Goal: Information Seeking & Learning: Learn about a topic

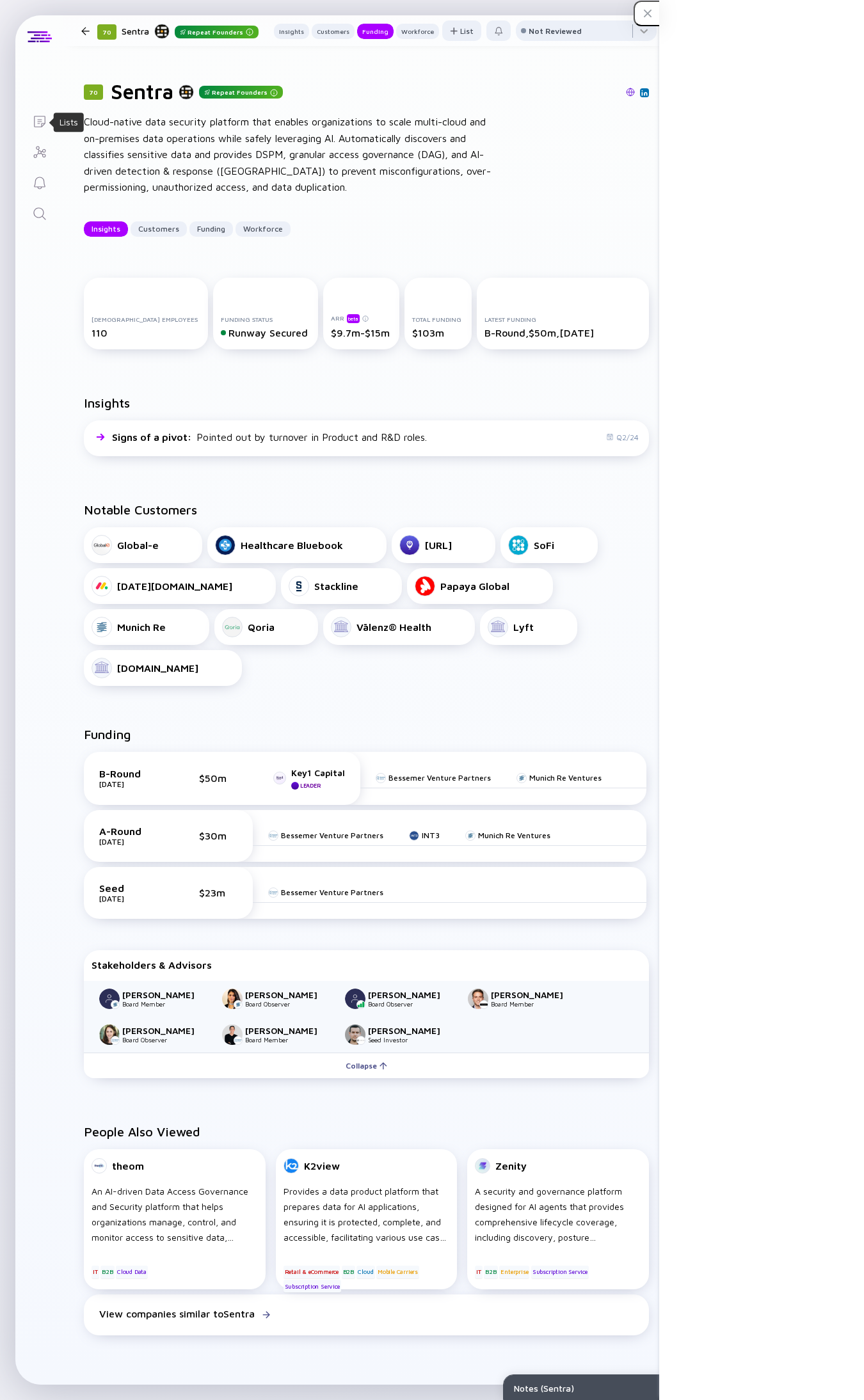
scroll to position [299, 0]
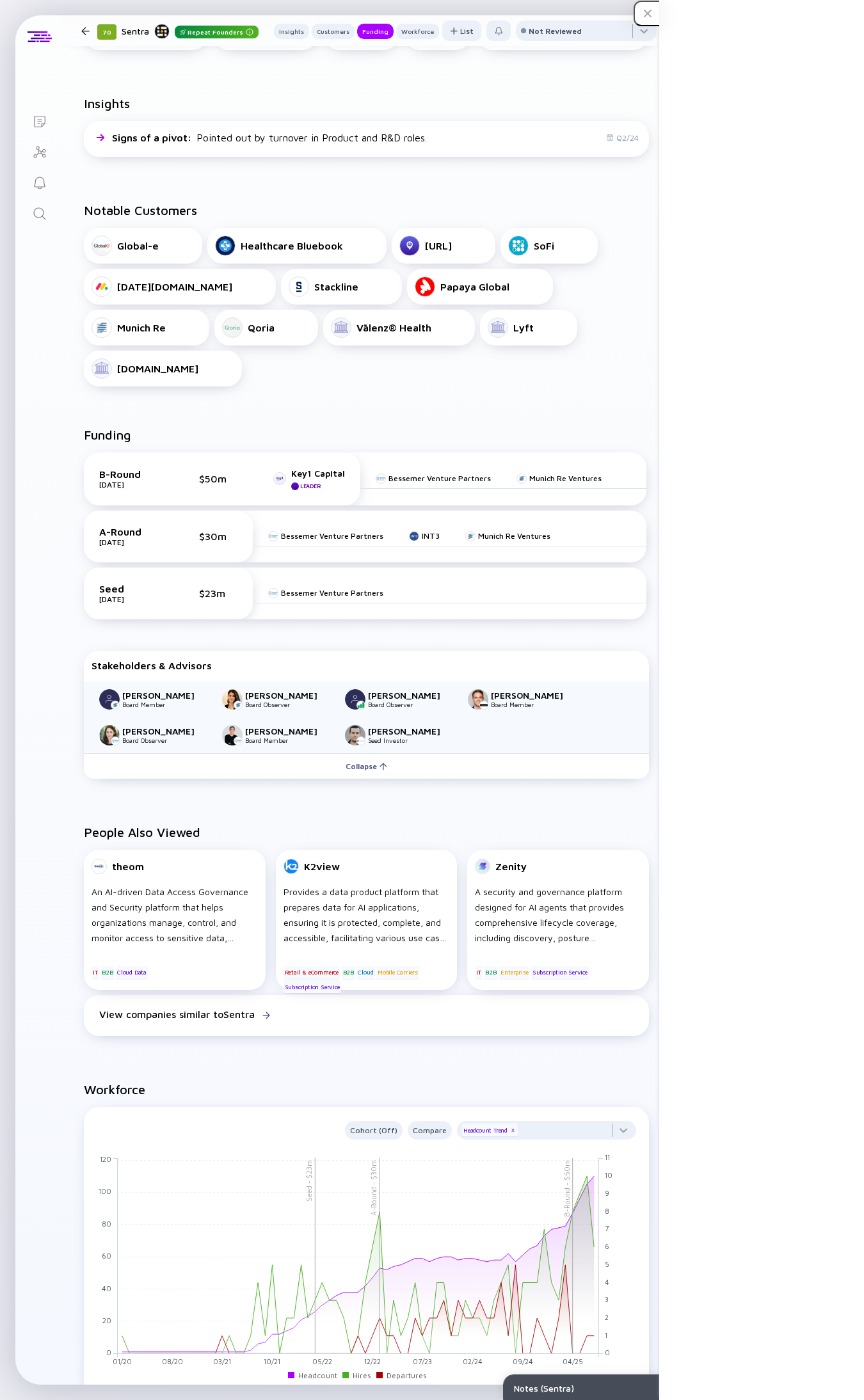
click at [37, 226] on link "Search" at bounding box center [39, 212] width 48 height 31
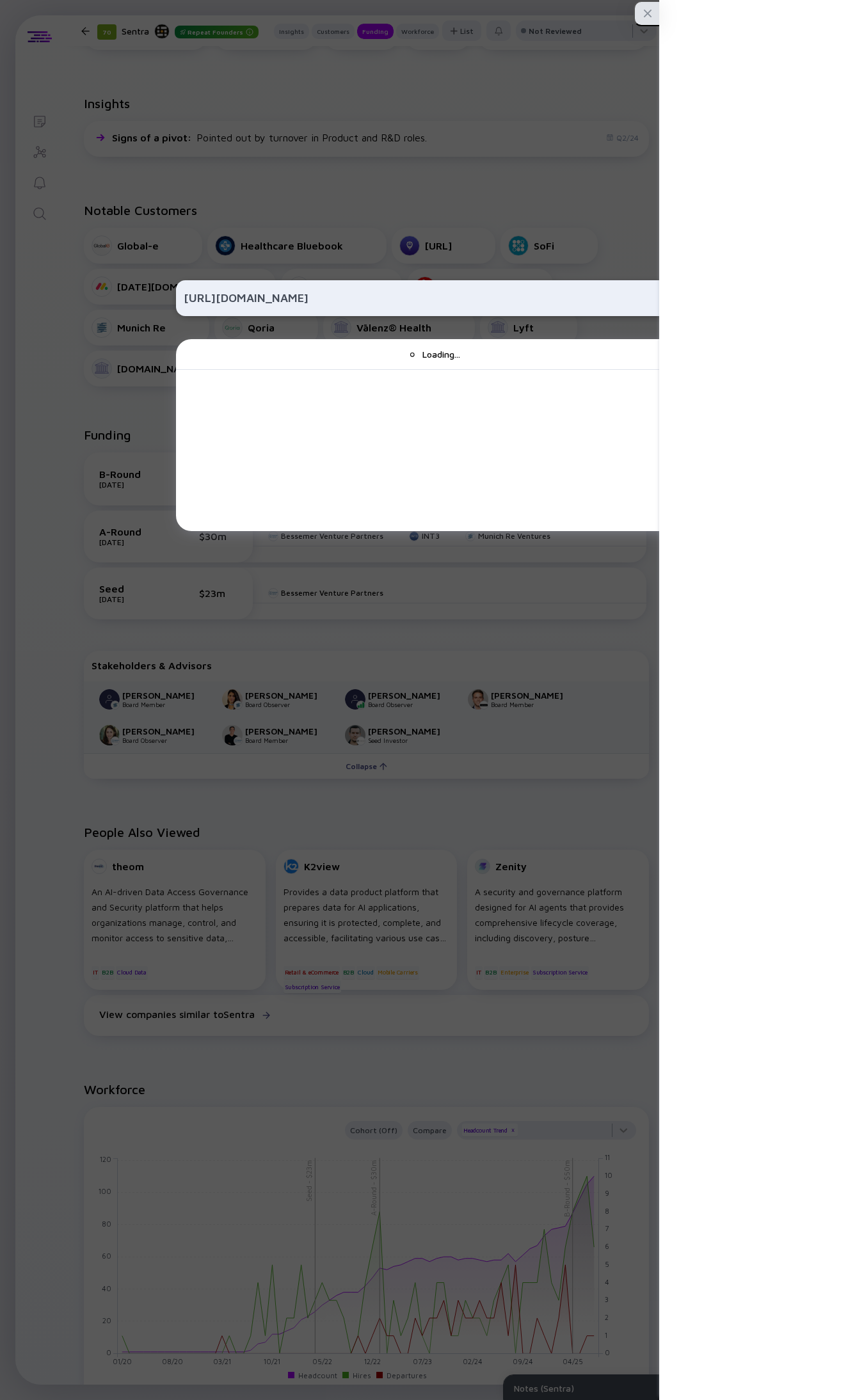
type input "[URL][DOMAIN_NAME]"
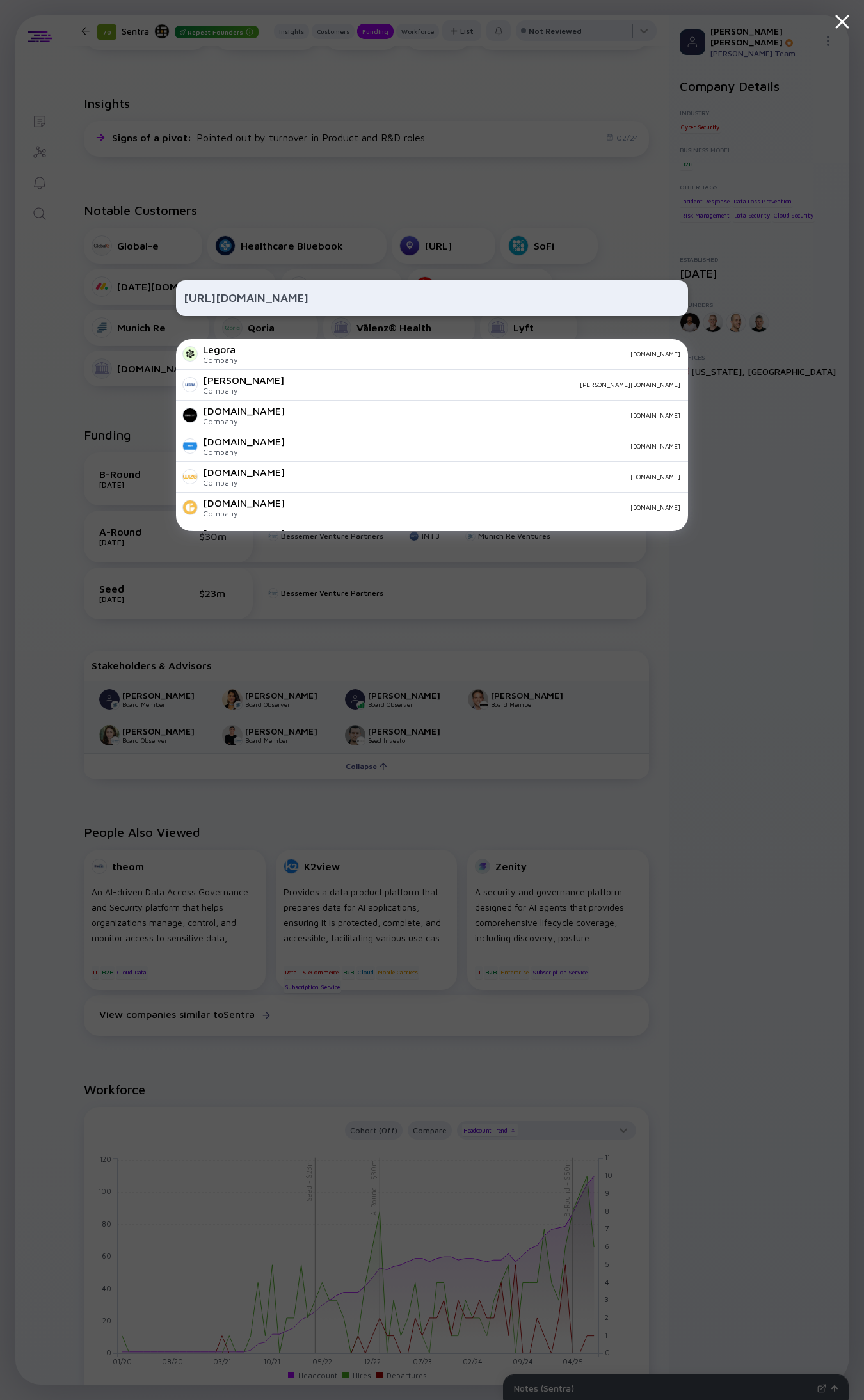
click at [439, 334] on div "[URL][DOMAIN_NAME] Legora Company [DOMAIN_NAME] [PERSON_NAME] Company [PERSON_N…" at bounding box center [432, 700] width 512 height 1400
click at [424, 357] on div "[DOMAIN_NAME]" at bounding box center [464, 354] width 432 height 8
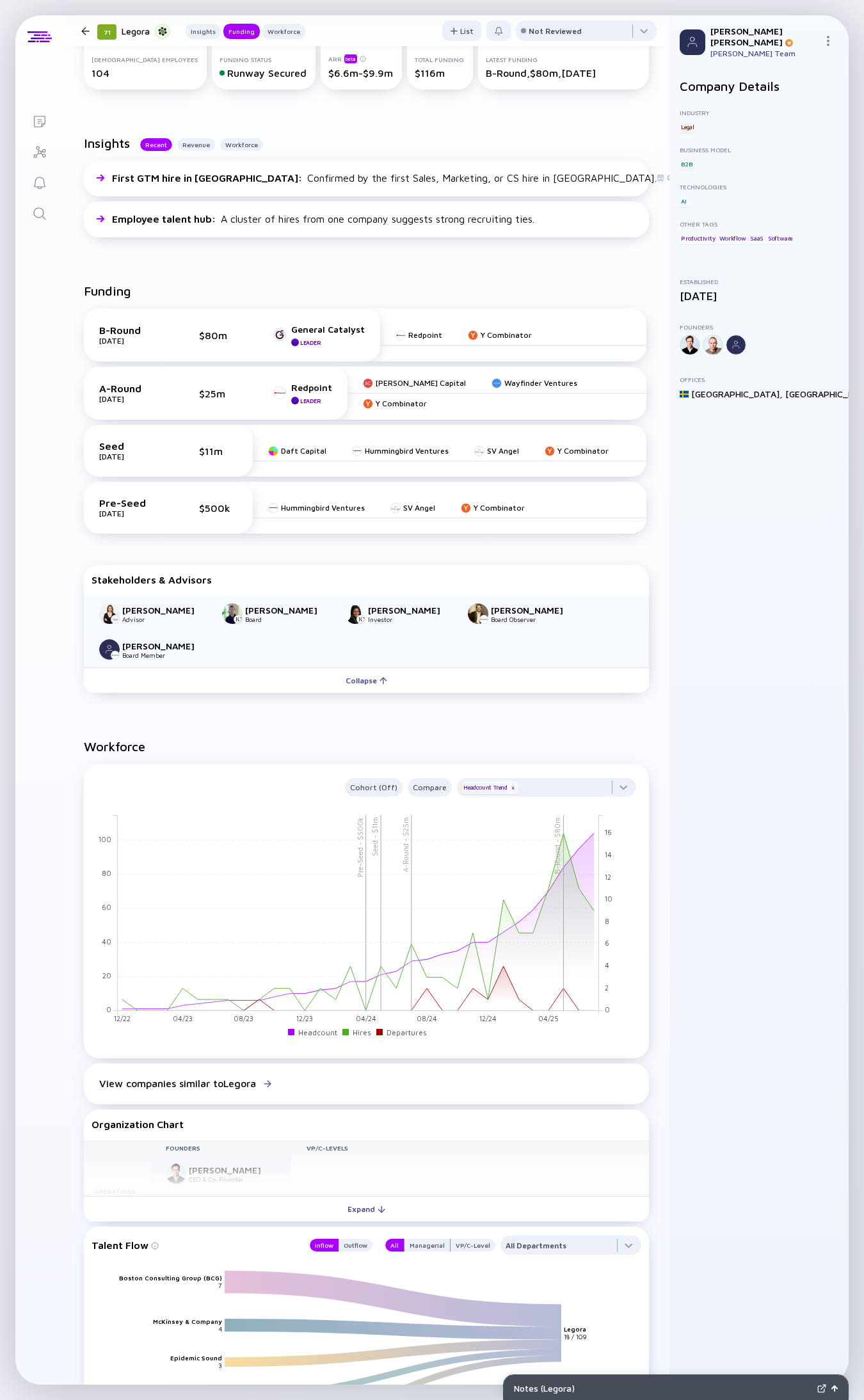
scroll to position [200, 0]
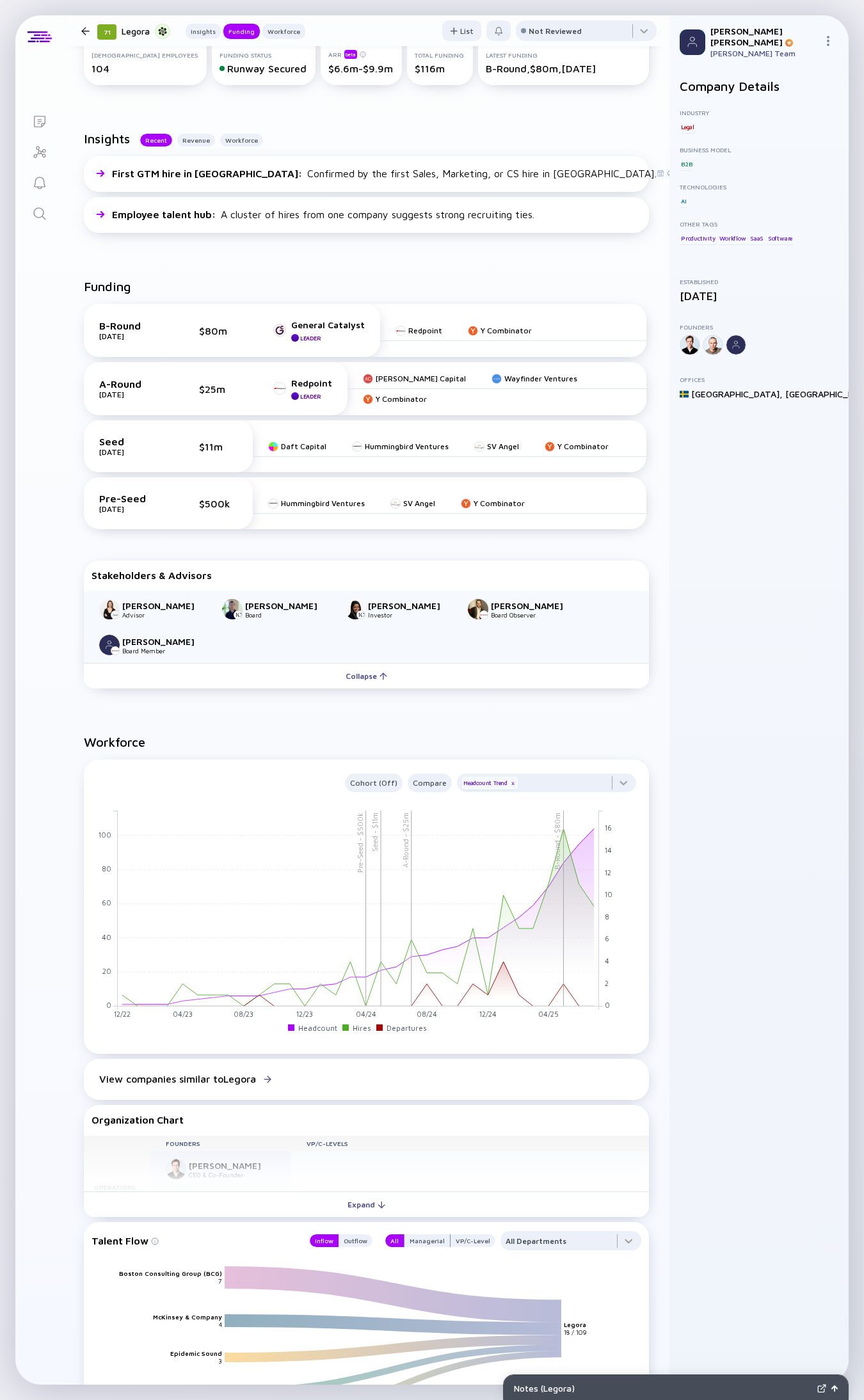
click at [29, 208] on link "Search" at bounding box center [39, 212] width 48 height 31
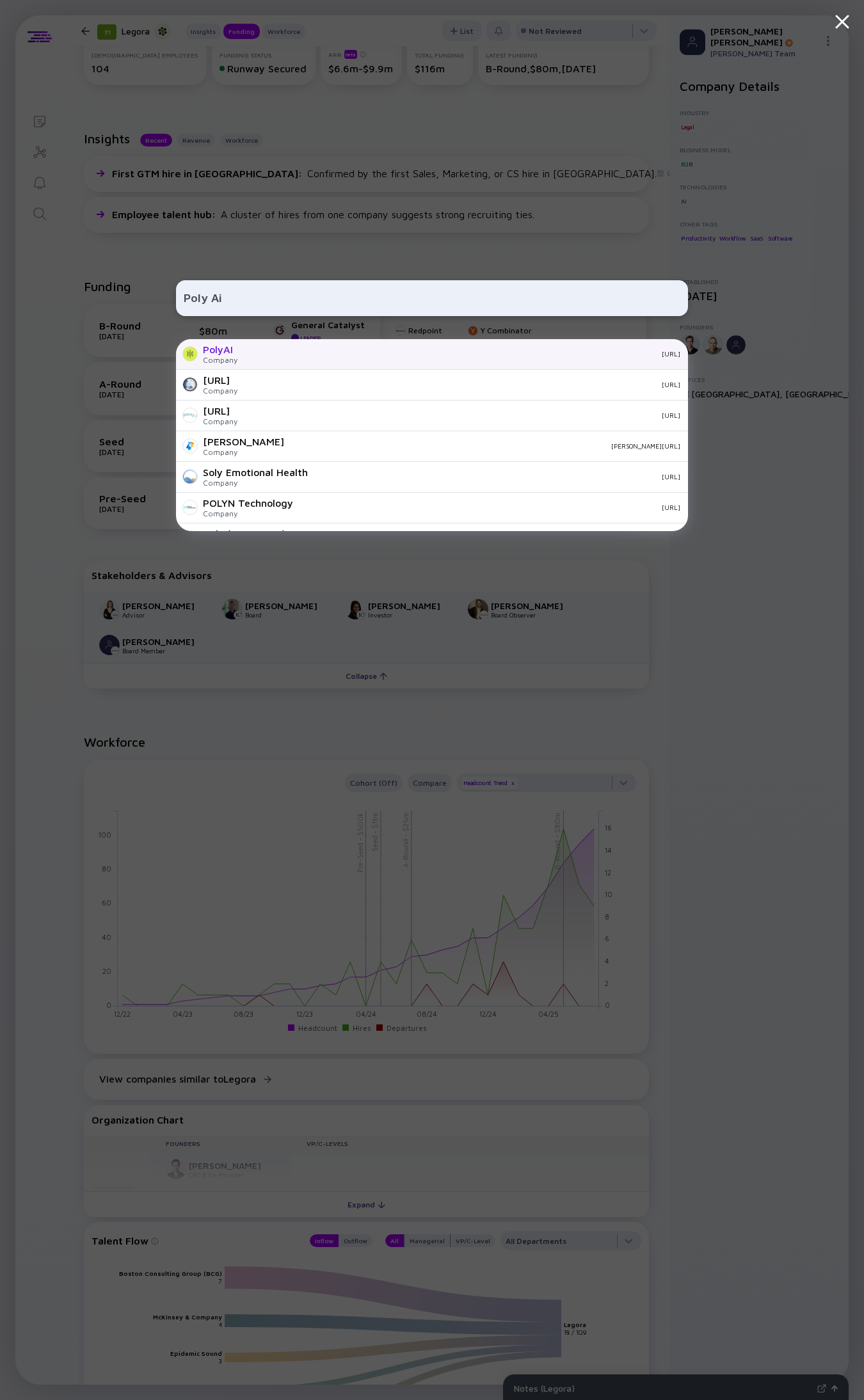
type input "Poly Ai"
click at [243, 352] on div "PolyAI Company [URL]" at bounding box center [432, 354] width 512 height 31
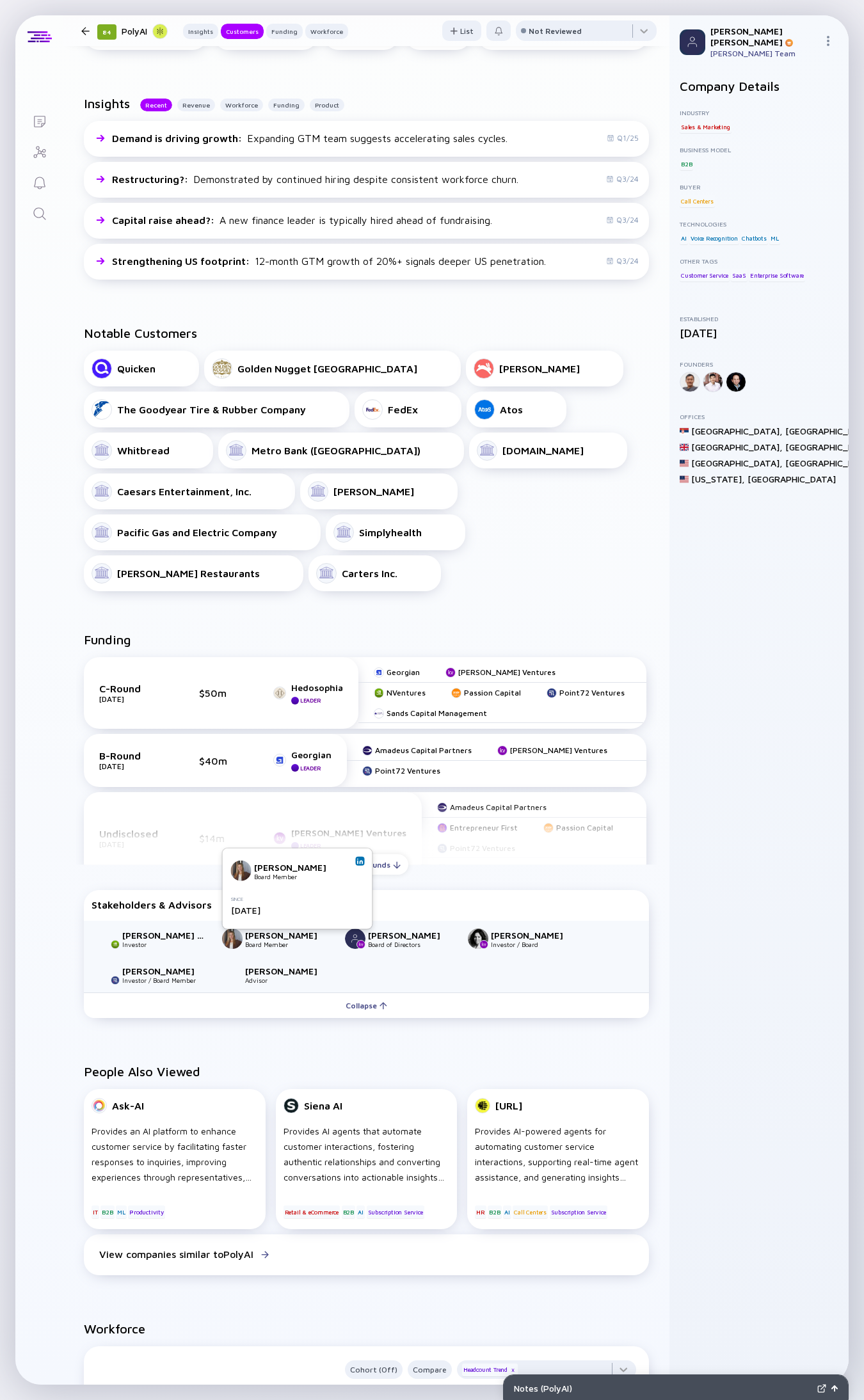
scroll to position [260, 0]
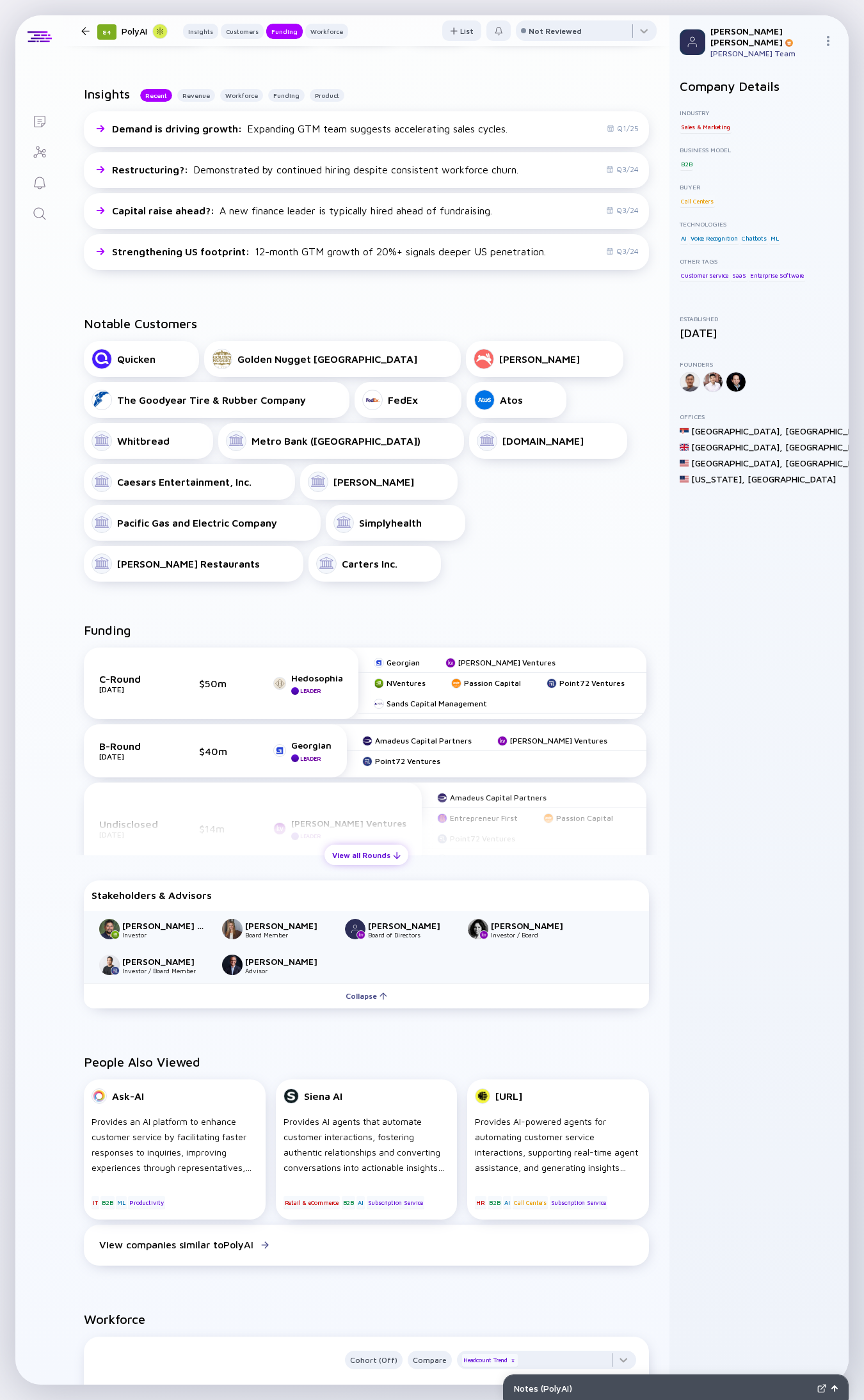
click at [391, 848] on div "View all Rounds" at bounding box center [366, 854] width 84 height 20
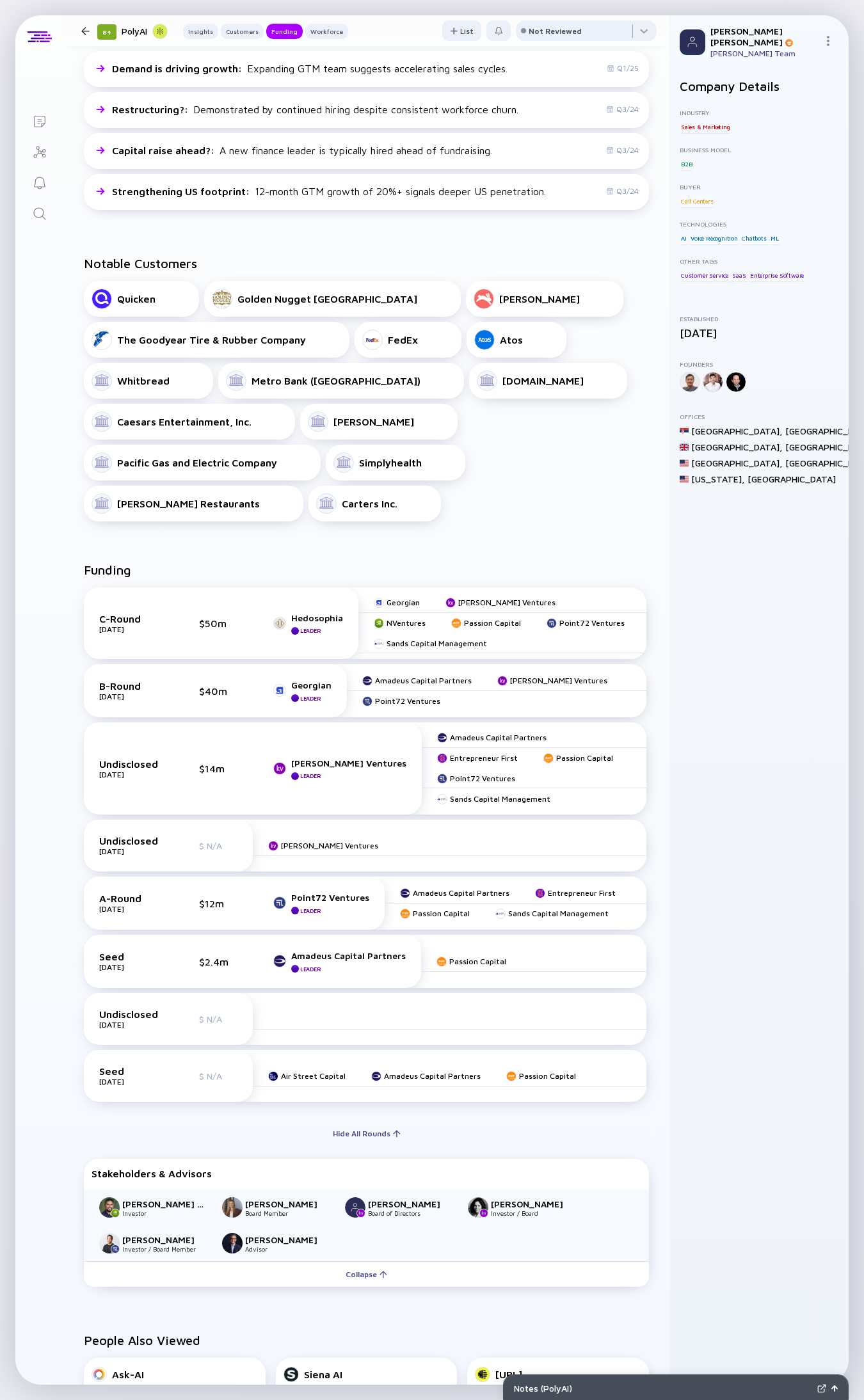
scroll to position [340, 0]
